Goal: Task Accomplishment & Management: Manage account settings

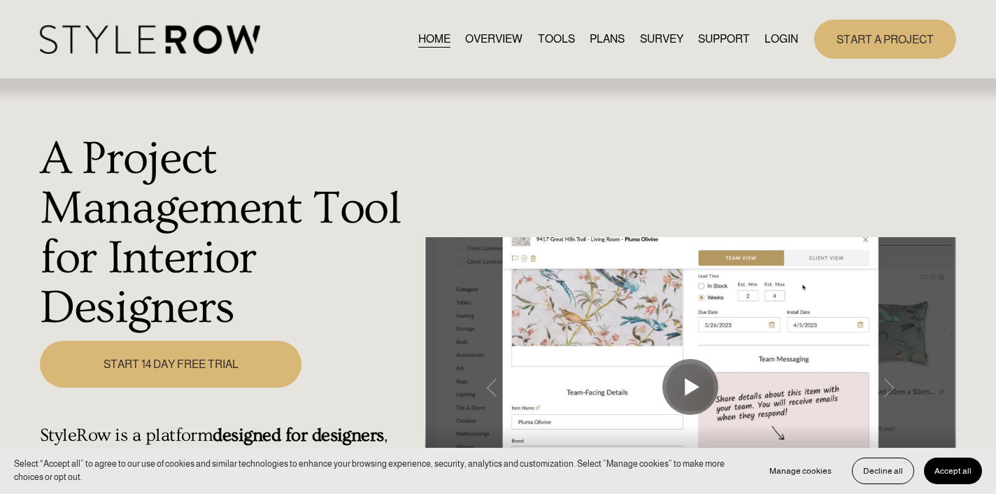
click at [782, 36] on link "LOGIN" at bounding box center [781, 39] width 34 height 19
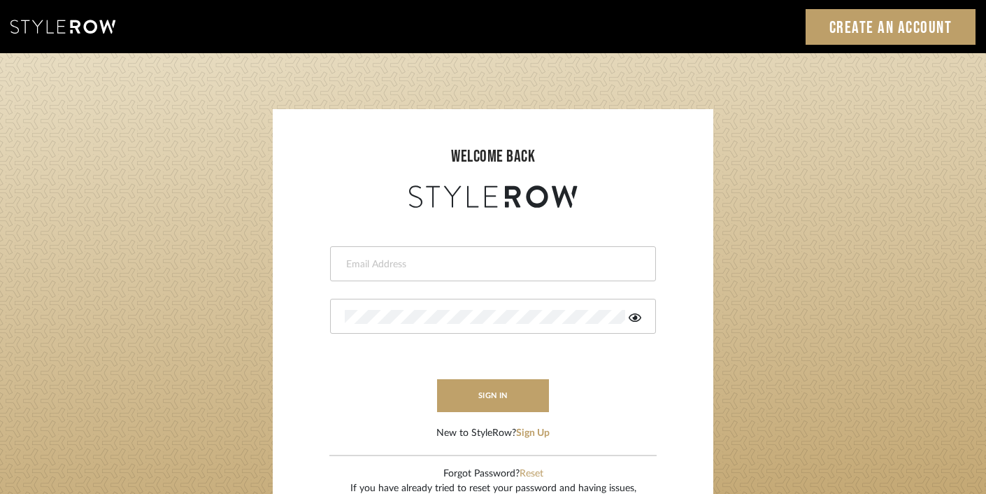
click at [394, 260] on input "email" at bounding box center [491, 264] width 293 height 14
type input "[PERSON_NAME][EMAIL_ADDRESS][DOMAIN_NAME]"
